Goal: Find specific page/section: Find specific page/section

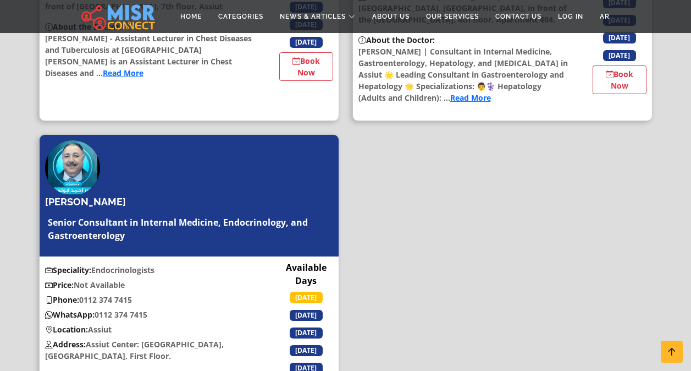
scroll to position [410, 0]
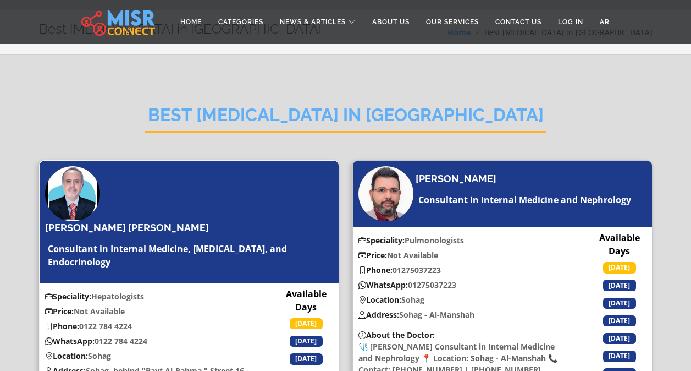
scroll to position [32, 0]
click at [78, 191] on img at bounding box center [72, 193] width 55 height 55
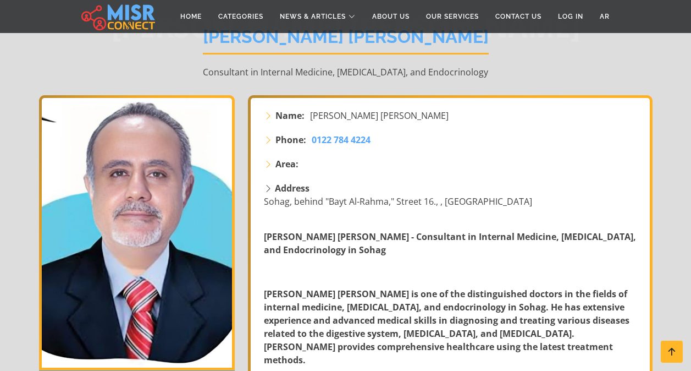
scroll to position [141, 0]
